Goal: Transaction & Acquisition: Purchase product/service

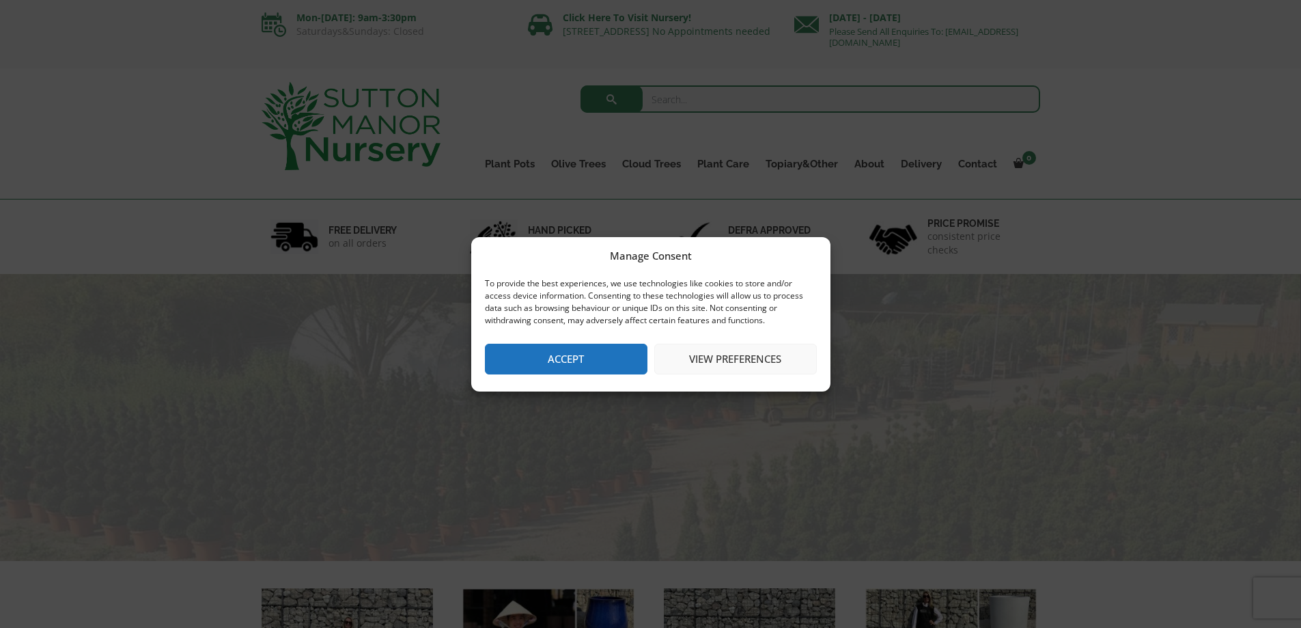
click at [711, 100] on div "Manage Consent To provide the best experiences, we use technologies like cookie…" at bounding box center [650, 314] width 1301 height 628
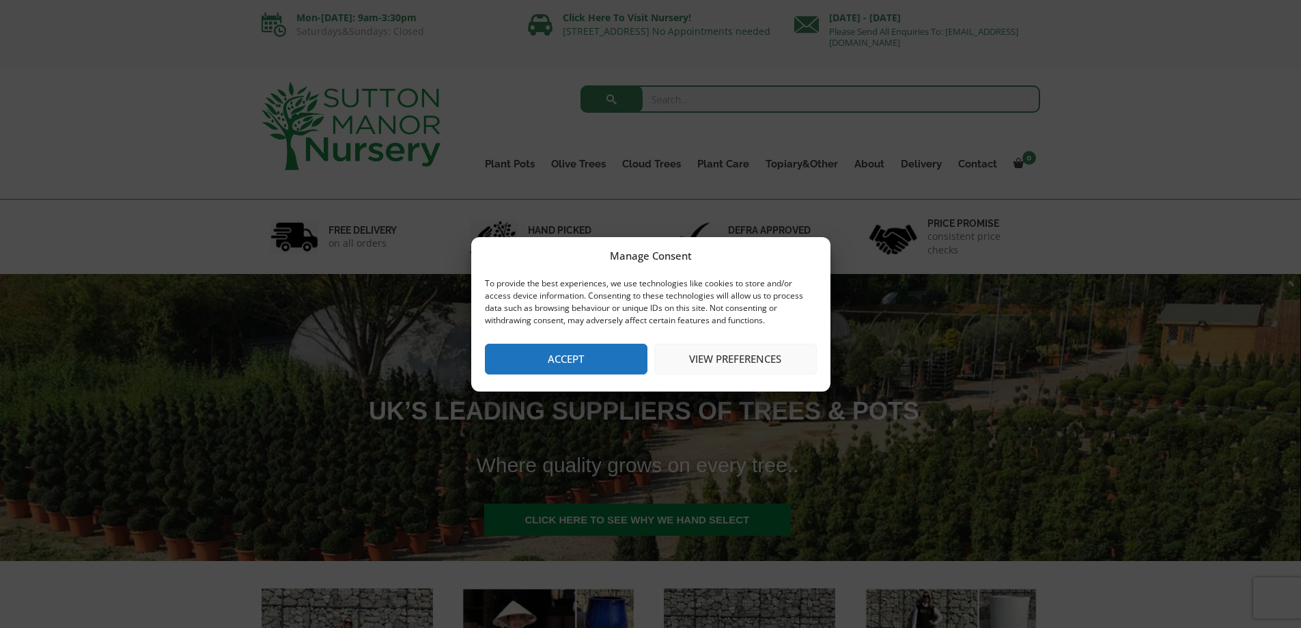
drag, startPoint x: 591, startPoint y: 352, endPoint x: 612, endPoint y: 300, distance: 55.8
click at [592, 351] on button "Accept" at bounding box center [566, 359] width 163 height 31
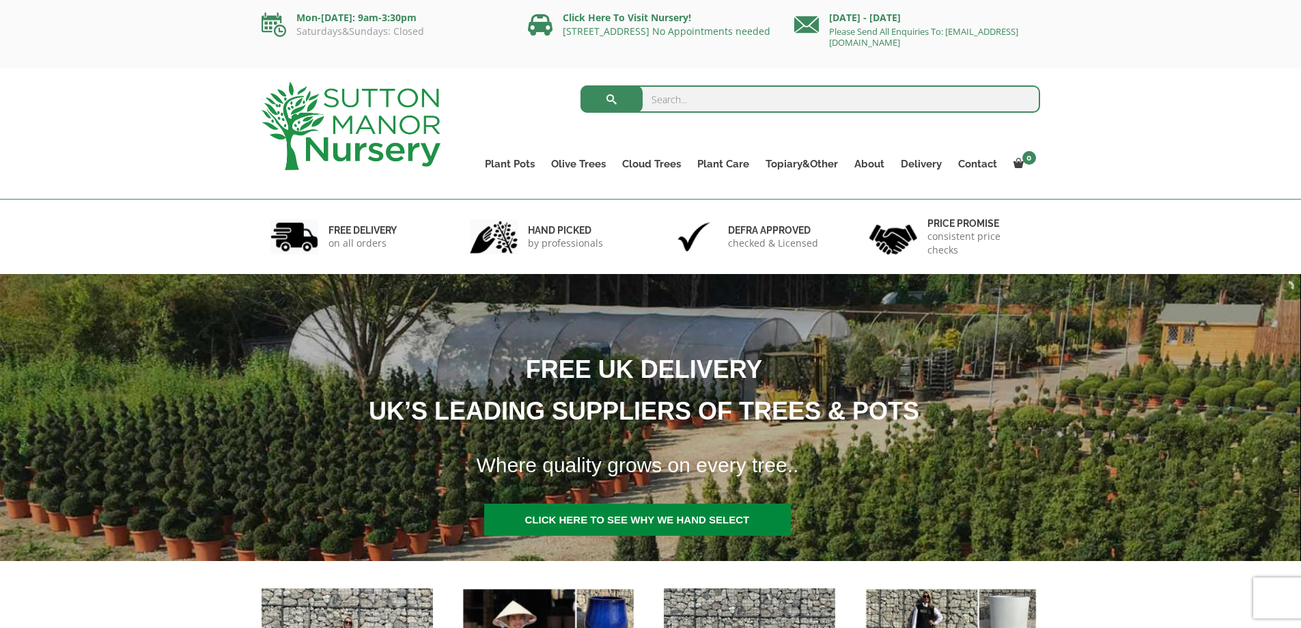
click at [711, 97] on input "search" at bounding box center [810, 98] width 460 height 27
type input "BRUNELLO"
click at [612, 99] on span "submit" at bounding box center [612, 99] width 0 height 0
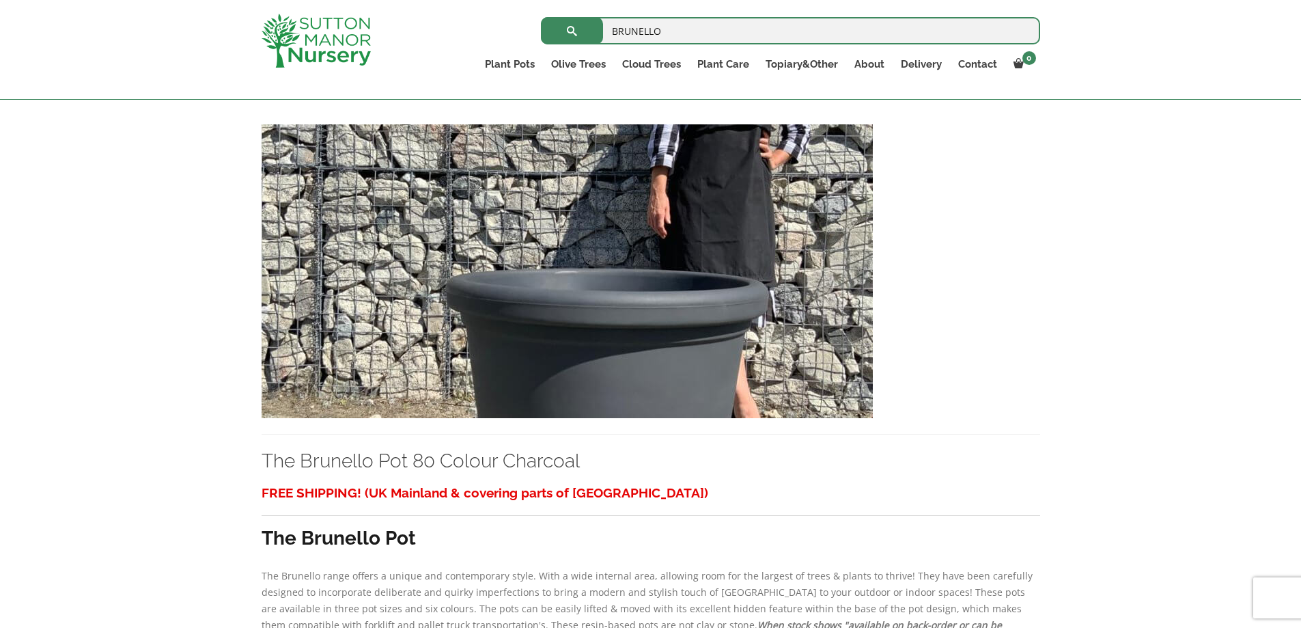
scroll to position [956, 0]
